Goal: Information Seeking & Learning: Find specific fact

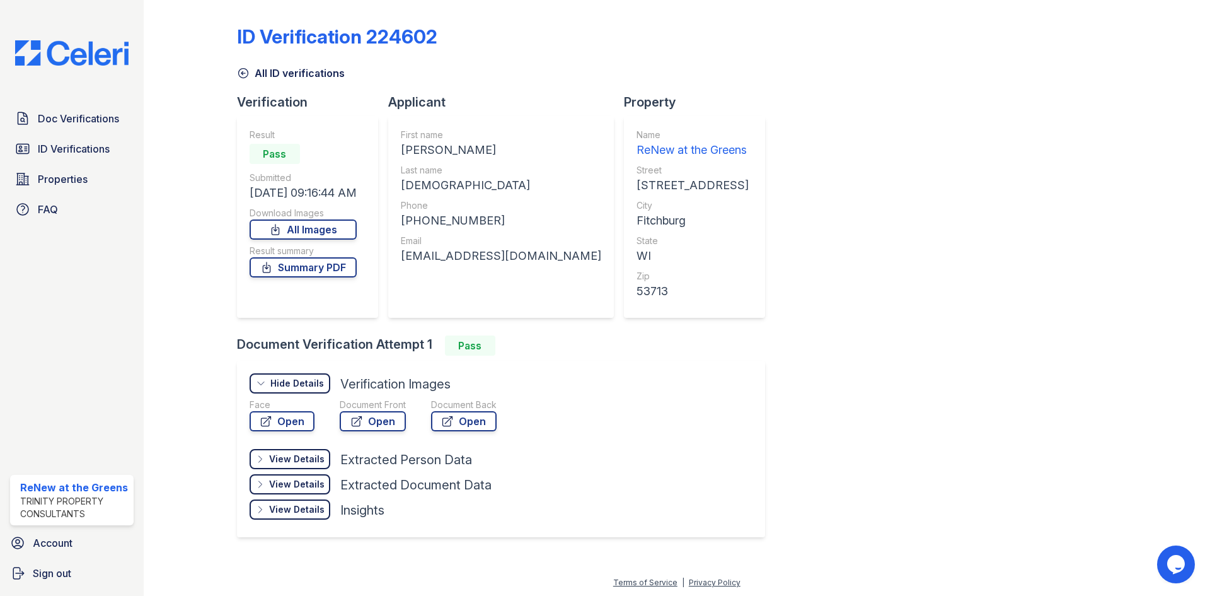
drag, startPoint x: 0, startPoint y: 0, endPoint x: 101, endPoint y: 134, distance: 167.8
click at [103, 134] on div "Doc Verifications ID Verifications Properties FAQ" at bounding box center [72, 164] width 134 height 116
click at [98, 142] on span "ID Verifications" at bounding box center [74, 148] width 72 height 15
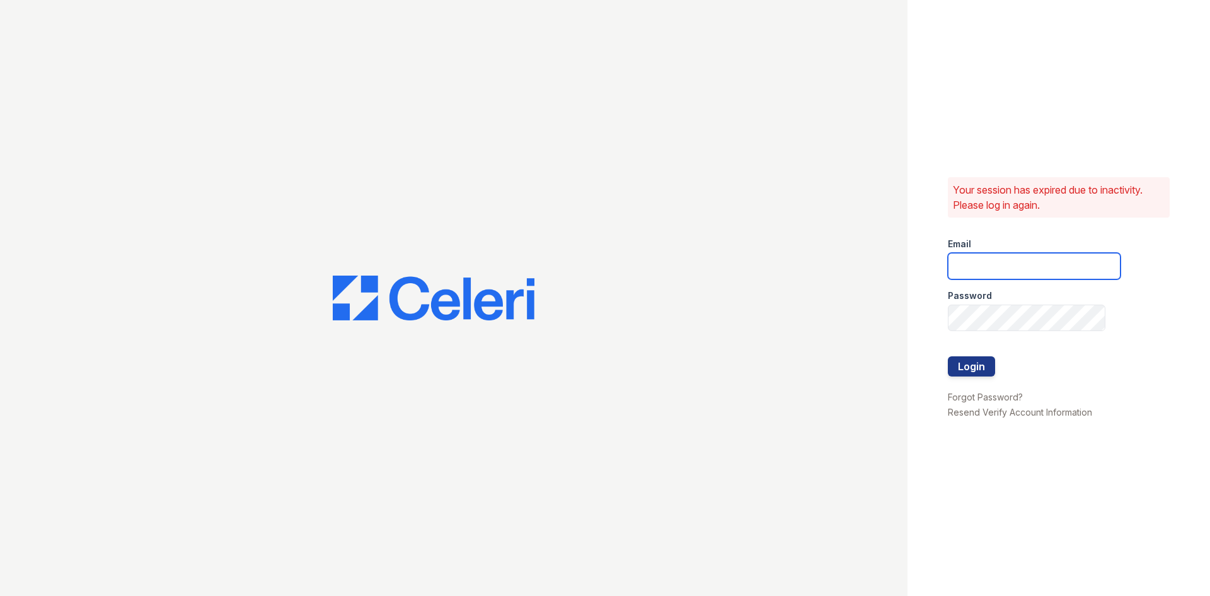
click at [999, 253] on input "email" at bounding box center [1034, 266] width 173 height 26
type input "renewatthegreens@trinity-pm.com"
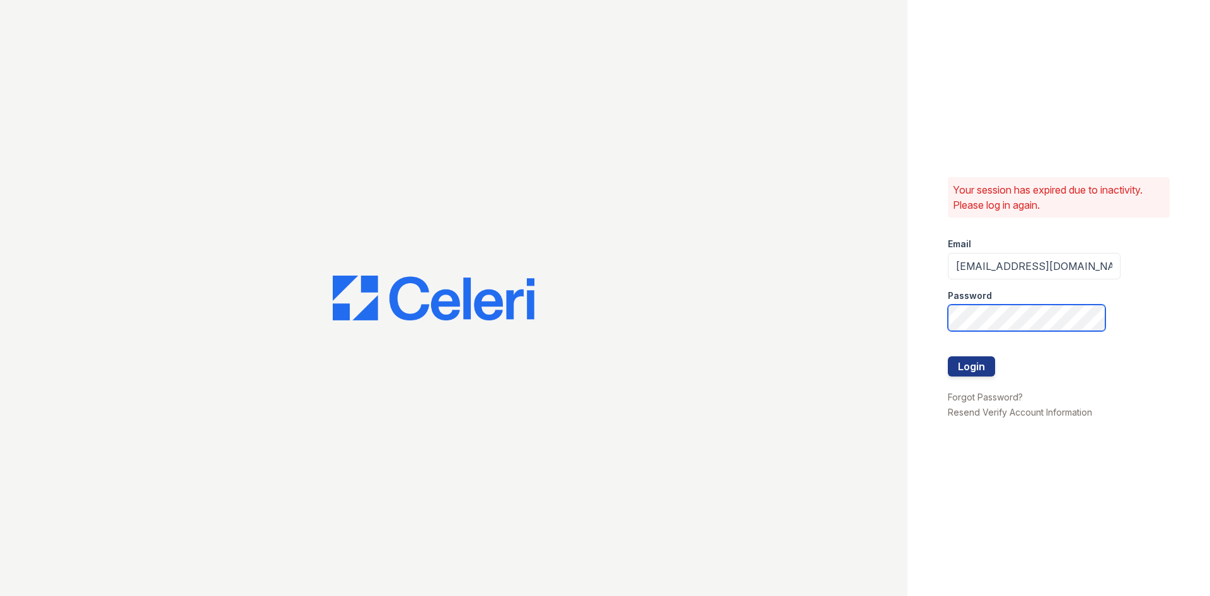
click at [948, 356] on button "Login" at bounding box center [971, 366] width 47 height 20
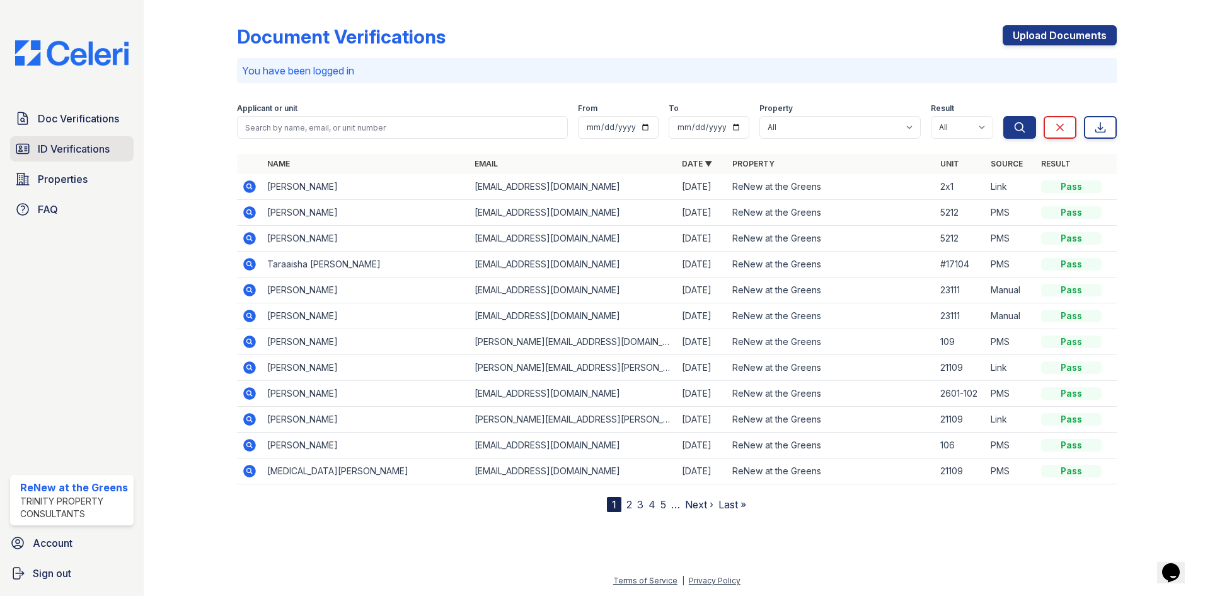
click at [91, 158] on link "ID Verifications" at bounding box center [72, 148] width 124 height 25
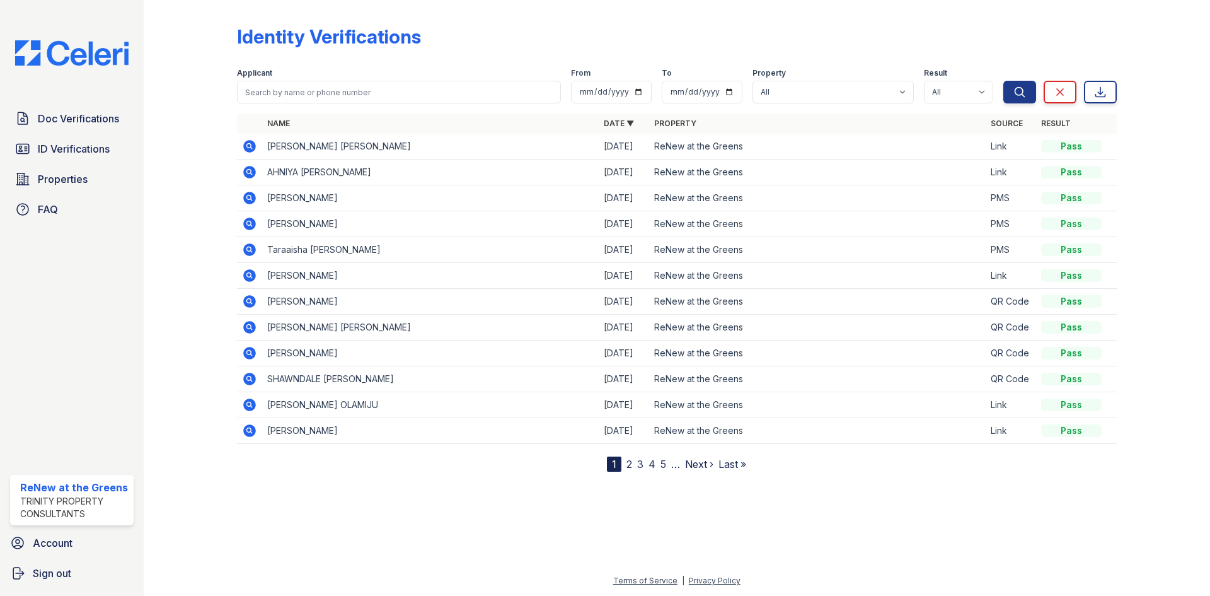
click at [432, 105] on form "Applicant From To Property All ReNew at the Greens Result All Pass Fail Caution…" at bounding box center [677, 83] width 880 height 50
click at [441, 91] on input "search" at bounding box center [399, 92] width 324 height 23
type input "[MEDICAL_DATA]"
click at [1004, 81] on button "Search" at bounding box center [1020, 92] width 33 height 23
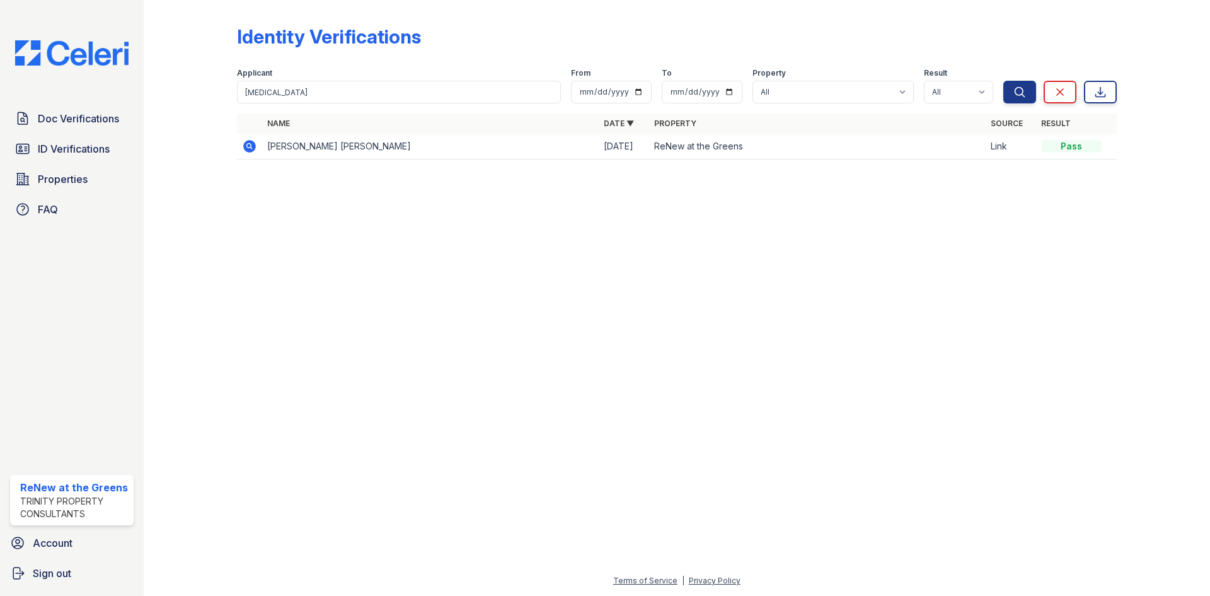
click at [253, 148] on icon at bounding box center [249, 146] width 13 height 13
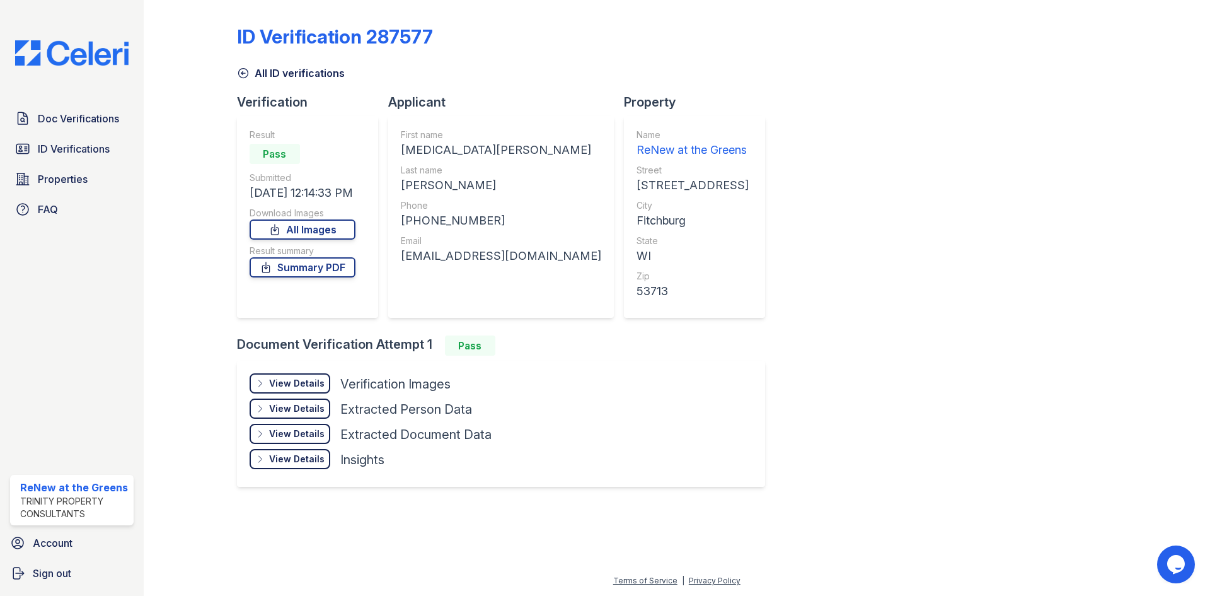
click at [325, 373] on div "View Details Details" at bounding box center [290, 383] width 81 height 20
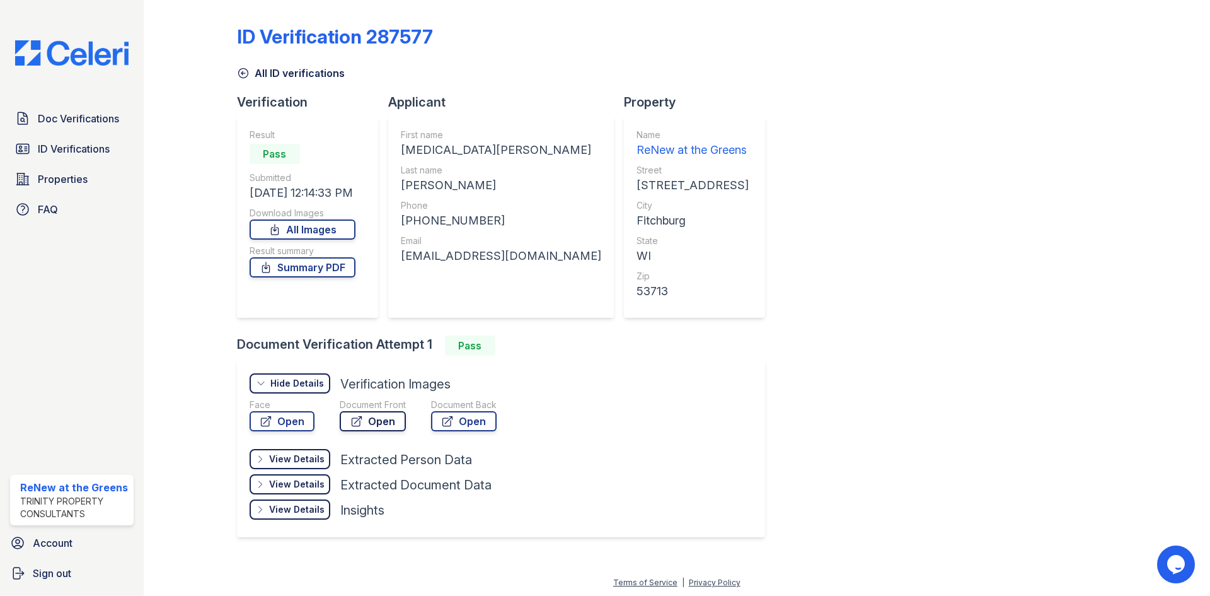
click at [358, 421] on icon at bounding box center [356, 421] width 13 height 13
click at [456, 217] on div "+12035657020" at bounding box center [501, 221] width 200 height 18
copy div "12035657020"
click at [528, 248] on div "[EMAIL_ADDRESS][DOMAIN_NAME]" at bounding box center [501, 256] width 200 height 18
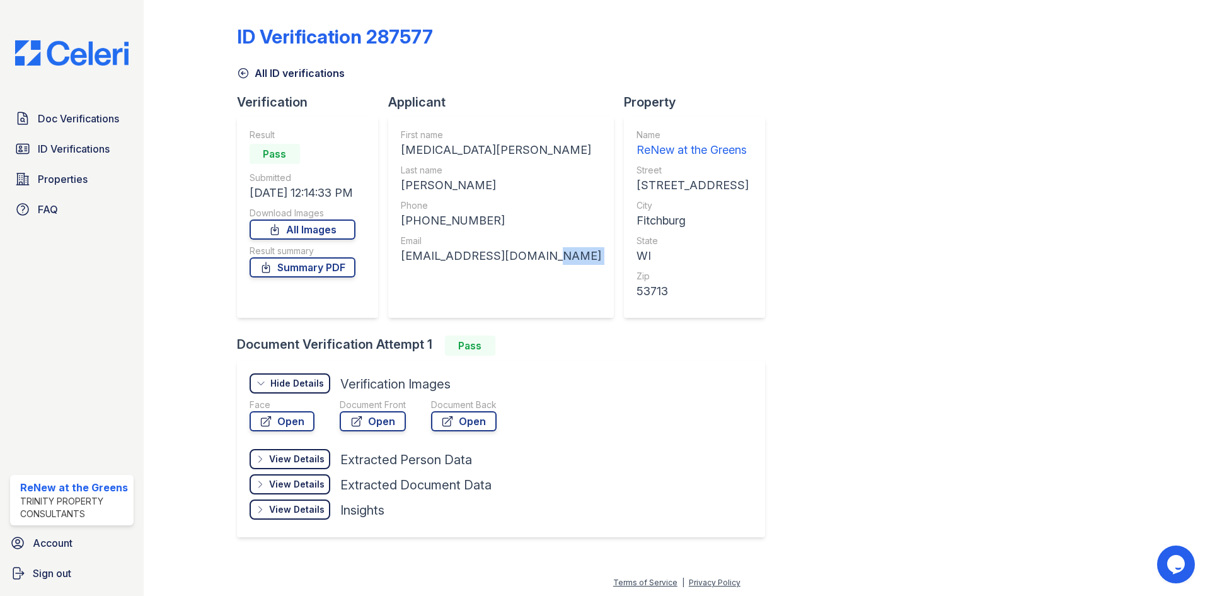
click at [528, 248] on div "[EMAIL_ADDRESS][DOMAIN_NAME]" at bounding box center [501, 256] width 200 height 18
copy div "[EMAIL_ADDRESS][DOMAIN_NAME]"
click at [368, 419] on link "Open" at bounding box center [373, 421] width 66 height 20
